Goal: Transaction & Acquisition: Purchase product/service

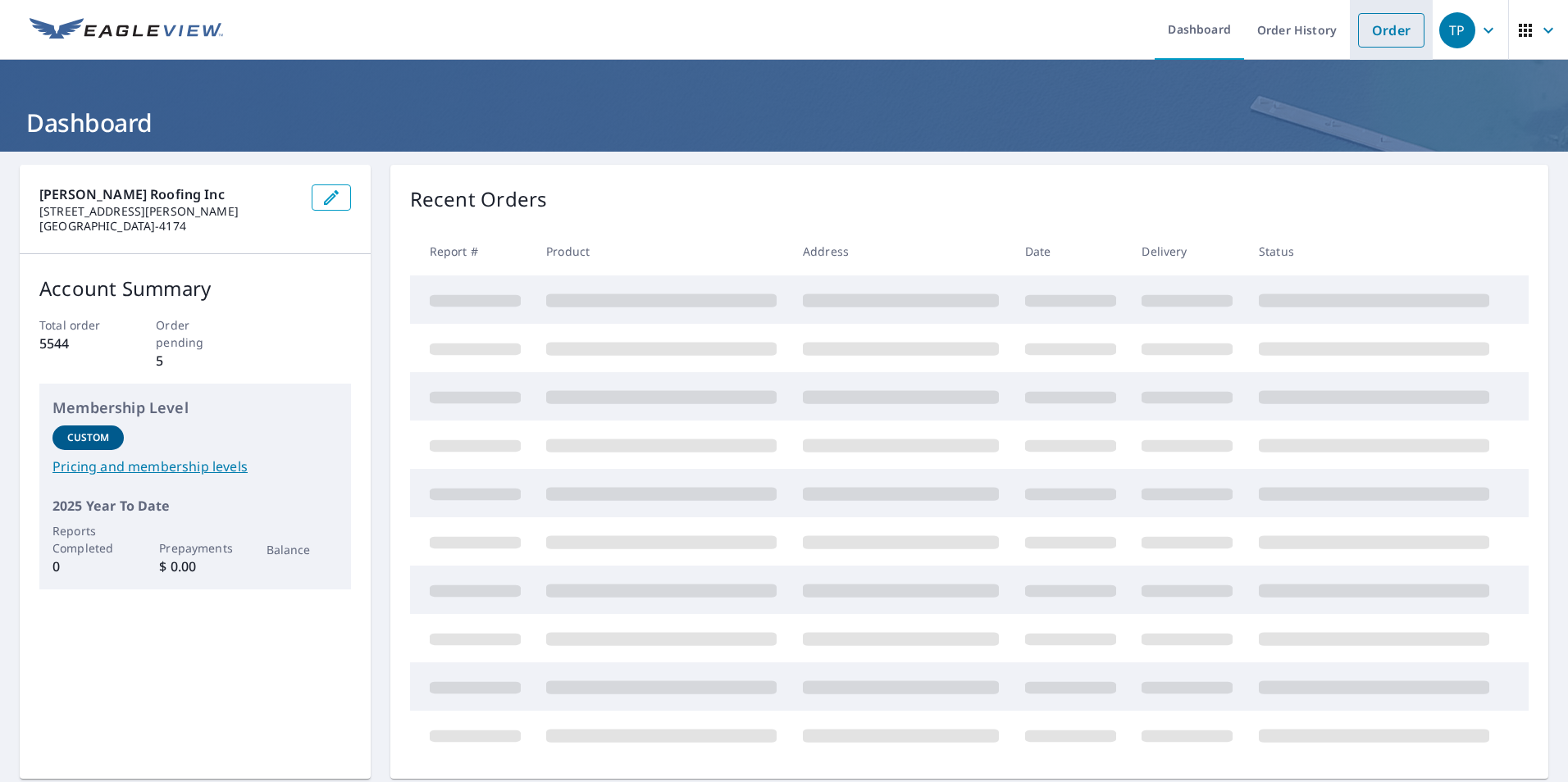
click at [1378, 28] on link "Order" at bounding box center [1391, 30] width 67 height 35
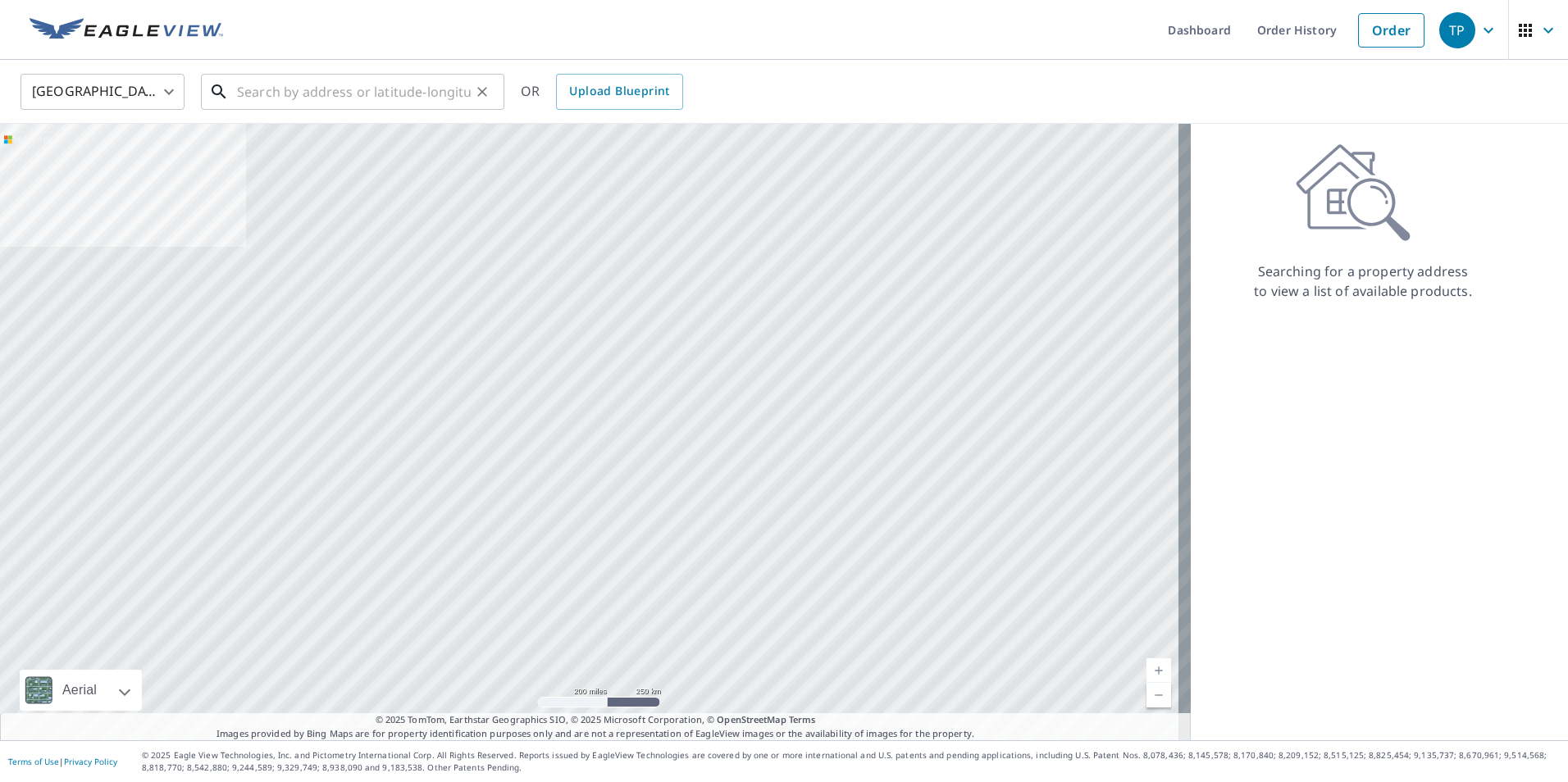
drag, startPoint x: 272, startPoint y: 93, endPoint x: 280, endPoint y: 87, distance: 10.0
click at [280, 87] on input "text" at bounding box center [354, 92] width 234 height 46
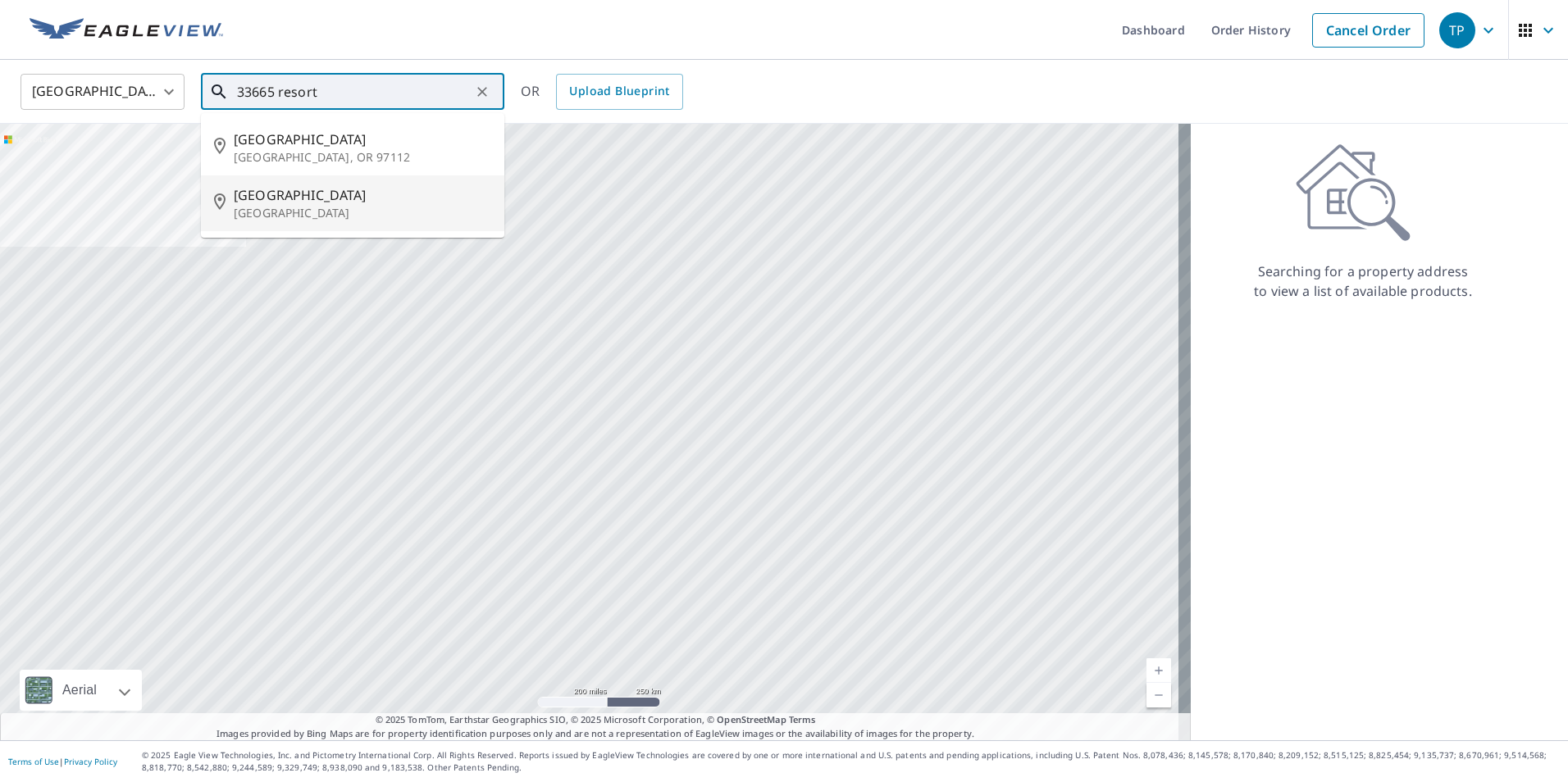
click at [275, 204] on span "[GEOGRAPHIC_DATA]" at bounding box center [362, 194] width 258 height 19
type input "[STREET_ADDRESS]"
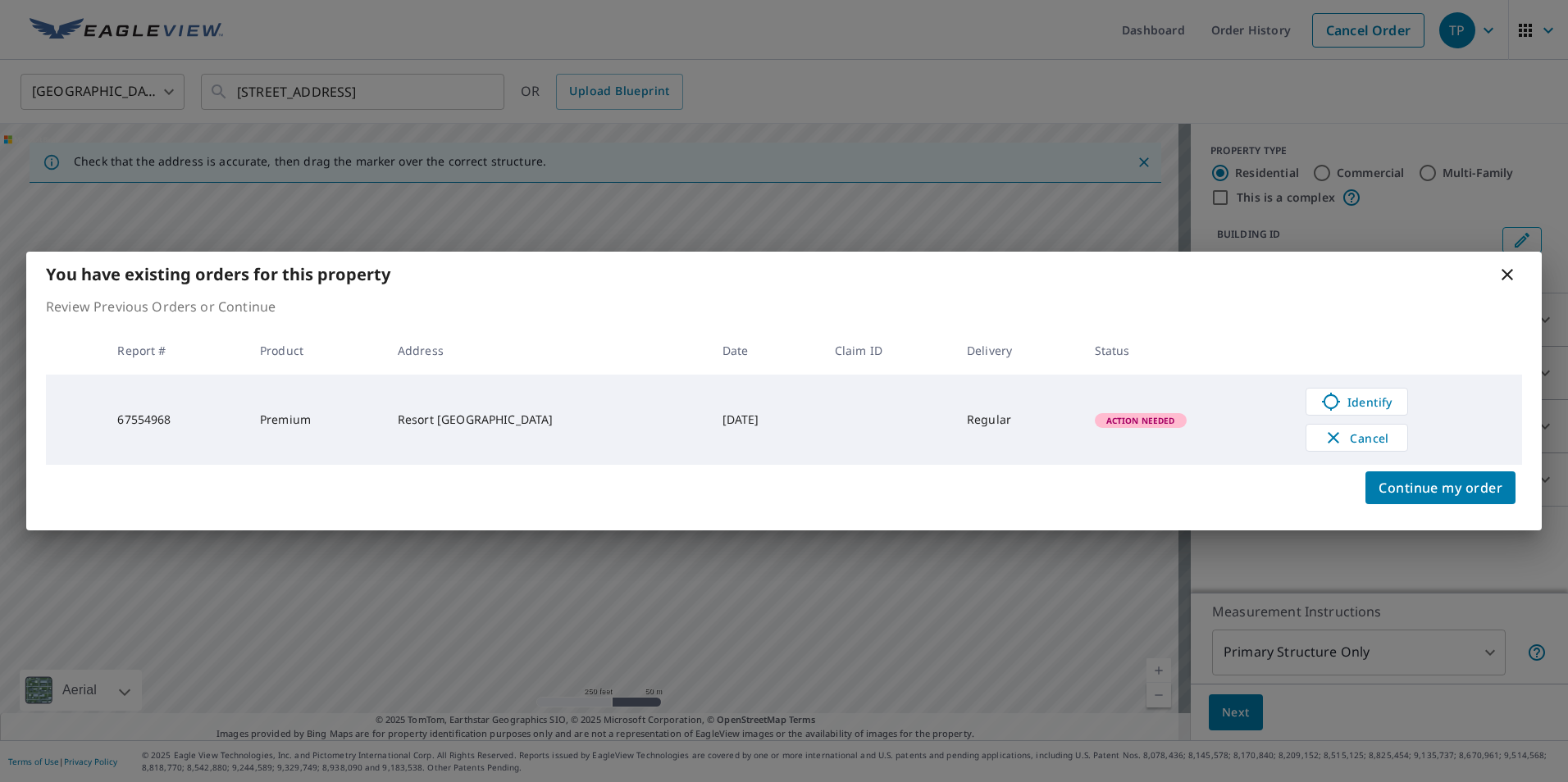
click at [1228, 376] on td "Action Needed" at bounding box center [1186, 420] width 210 height 90
click at [1432, 482] on span "Continue my order" at bounding box center [1440, 487] width 124 height 23
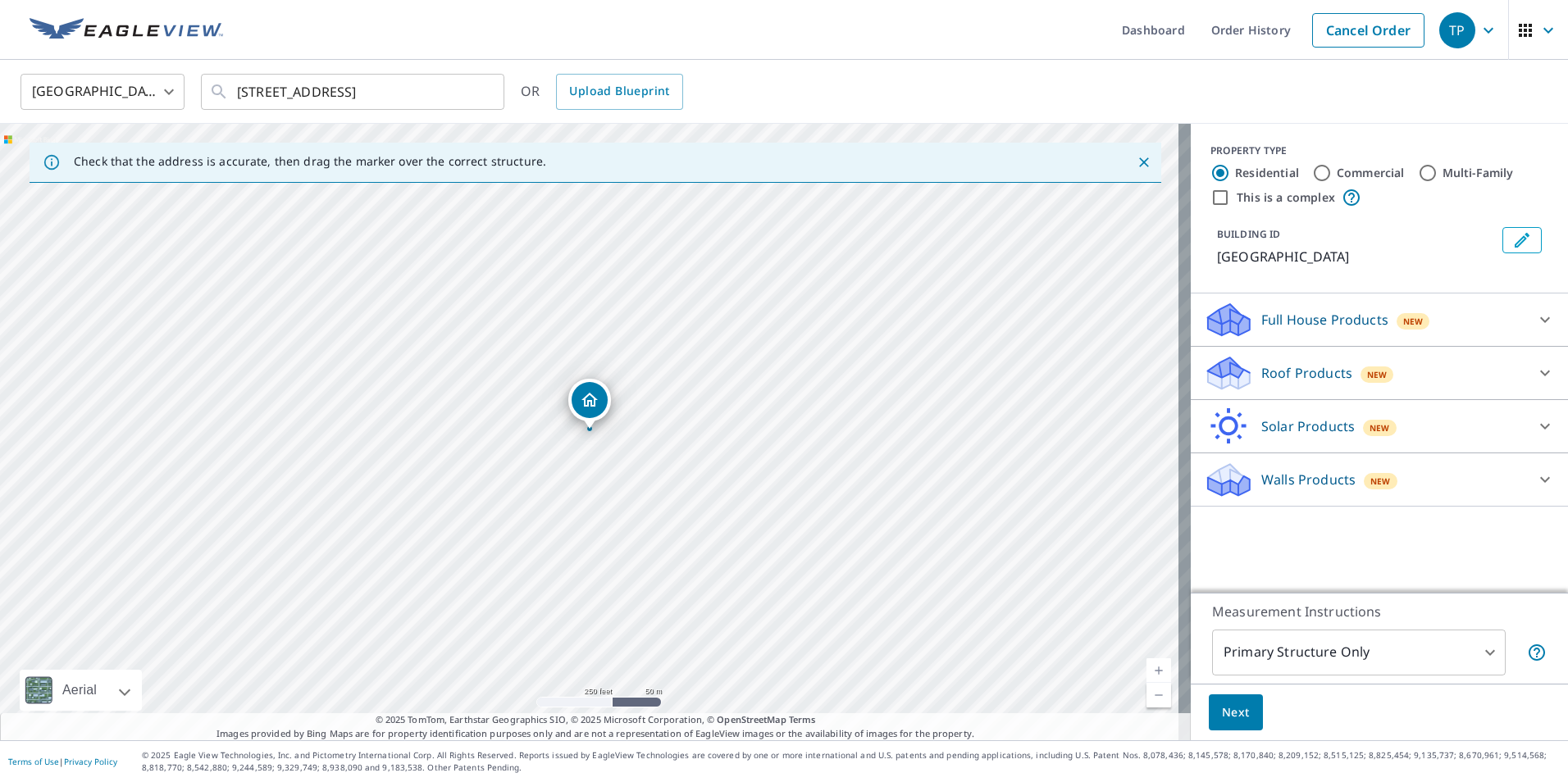
click at [1217, 374] on icon at bounding box center [1229, 367] width 42 height 20
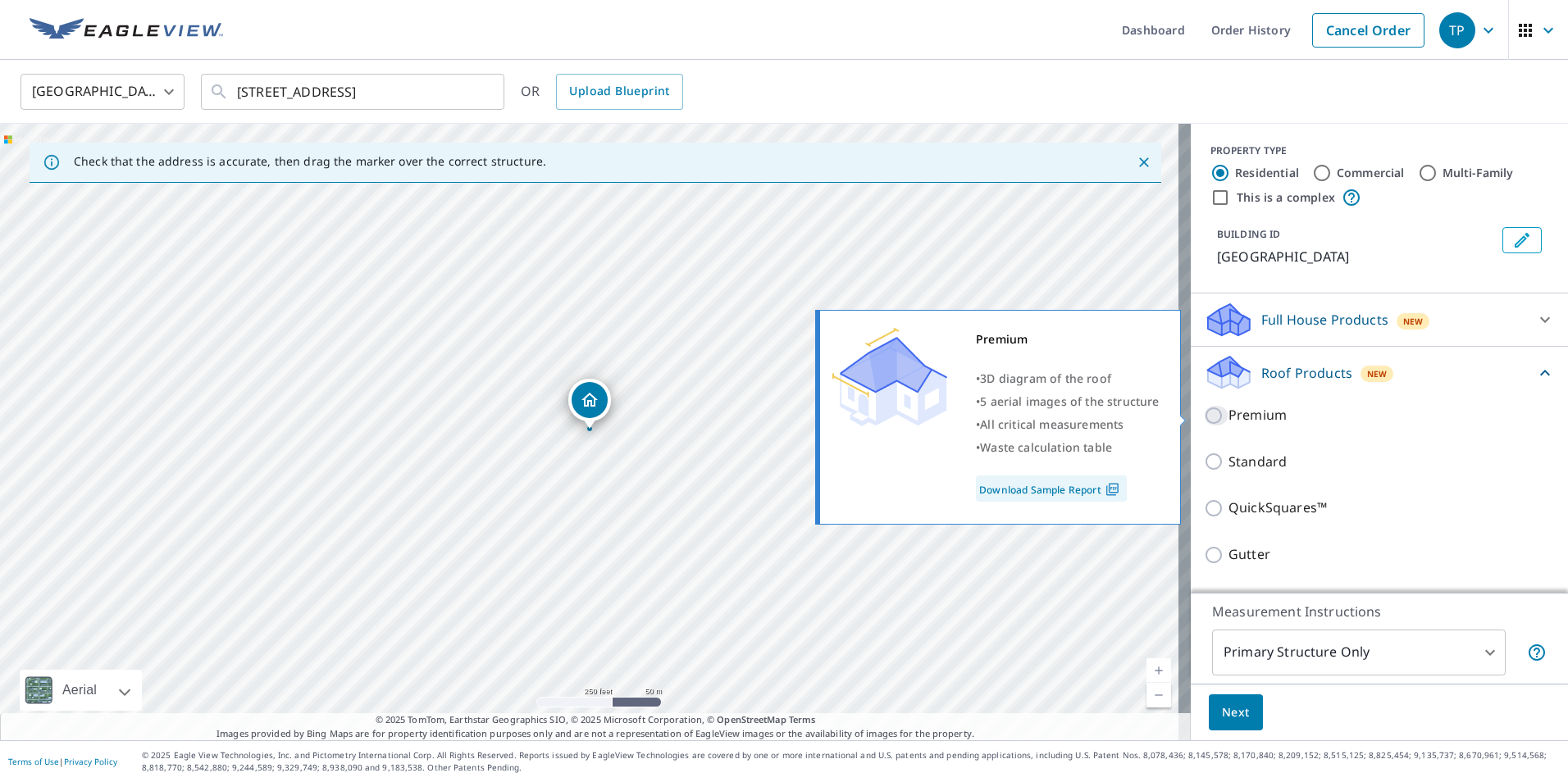
click at [1204, 414] on input "Premium" at bounding box center [1216, 415] width 24 height 19
checkbox input "true"
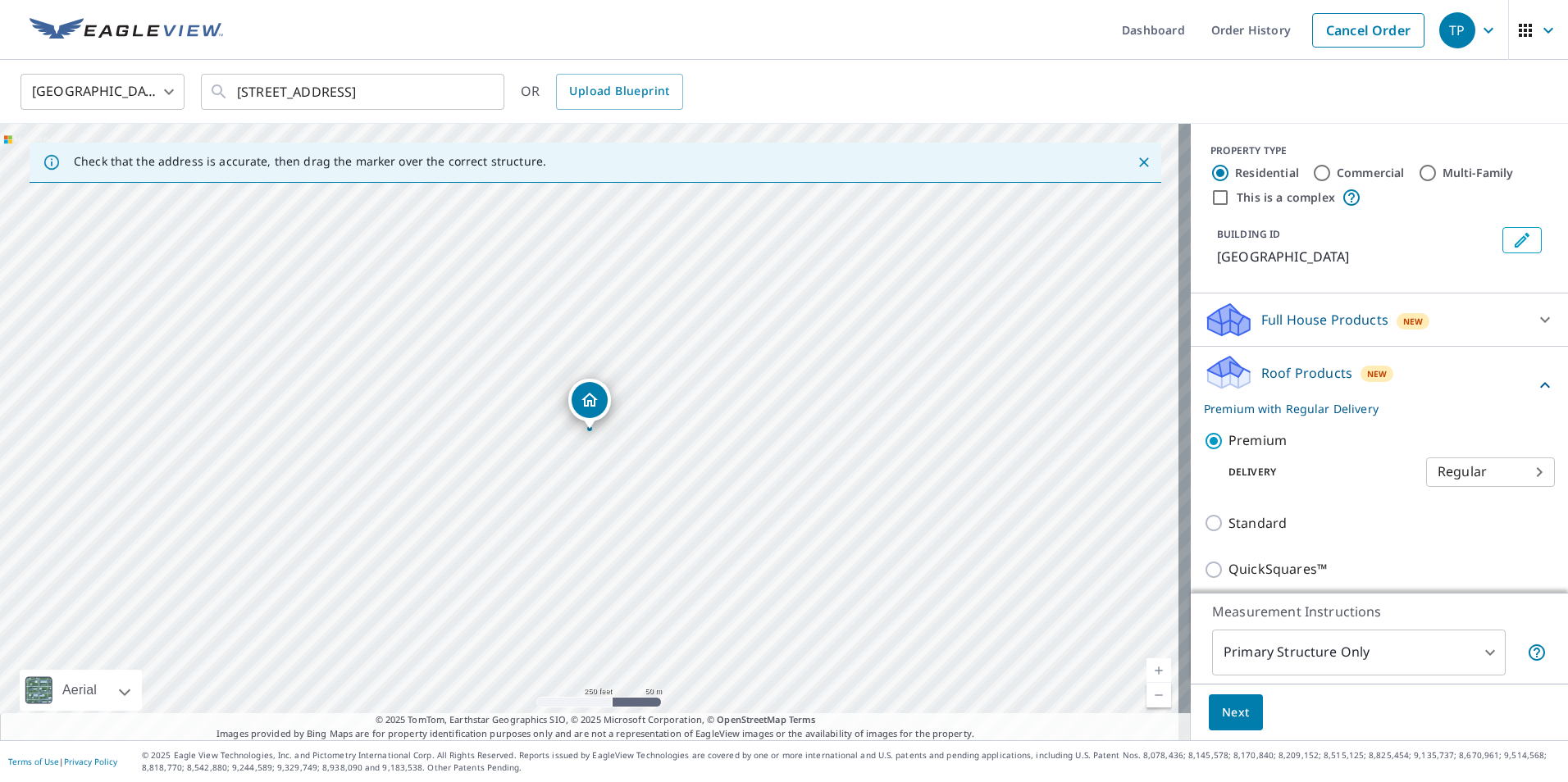
click at [1224, 718] on span "Next" at bounding box center [1235, 713] width 28 height 20
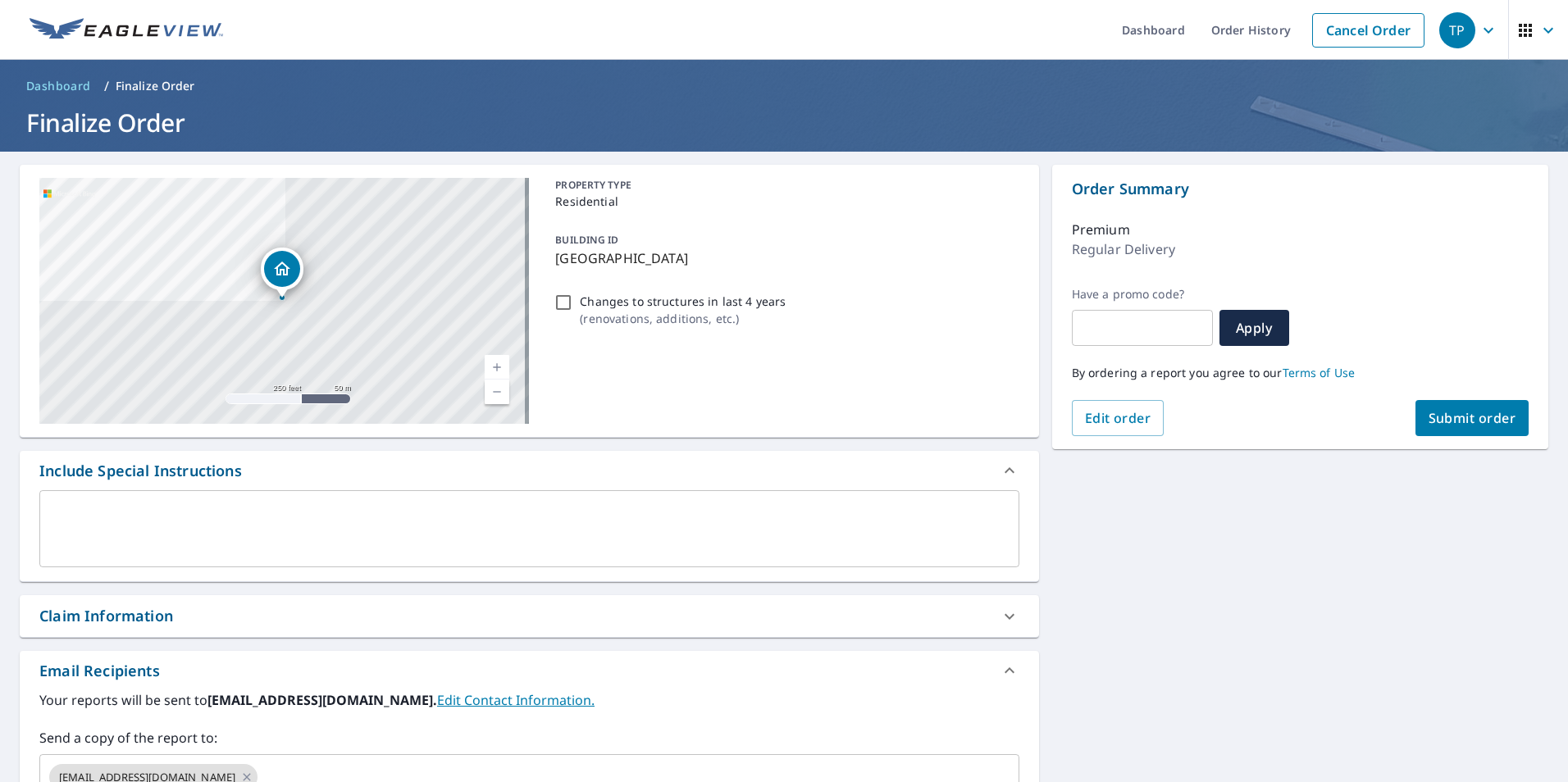
click at [1435, 406] on button "Submit order" at bounding box center [1473, 418] width 114 height 36
